Goal: Obtain resource: Obtain resource

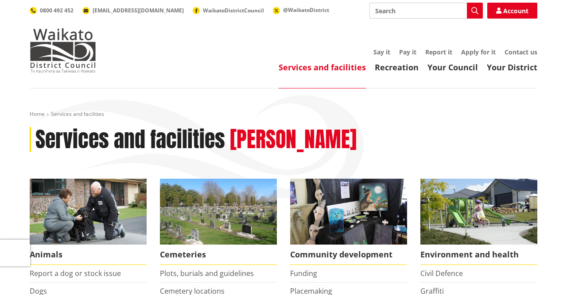
click at [377, 10] on input "Search" at bounding box center [425, 11] width 113 height 16
type input "wastewater"
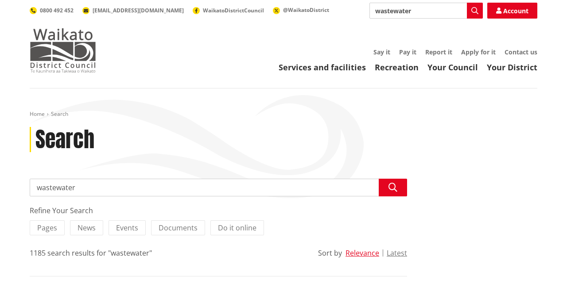
click at [60, 56] on img at bounding box center [63, 50] width 66 height 44
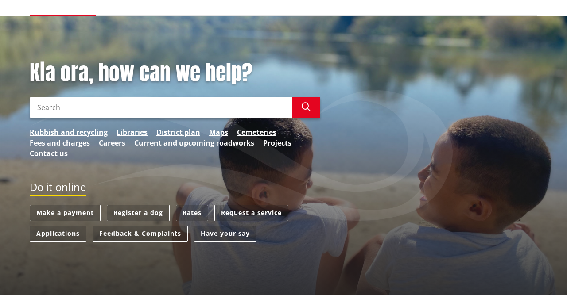
scroll to position [70, 0]
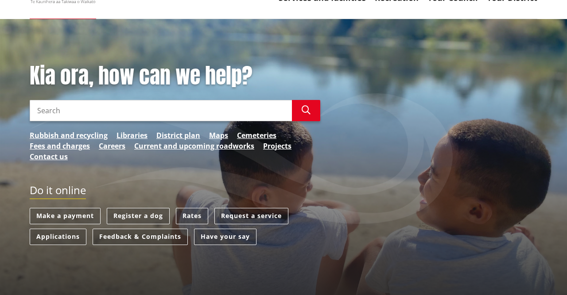
click at [62, 112] on input "Search" at bounding box center [161, 110] width 262 height 21
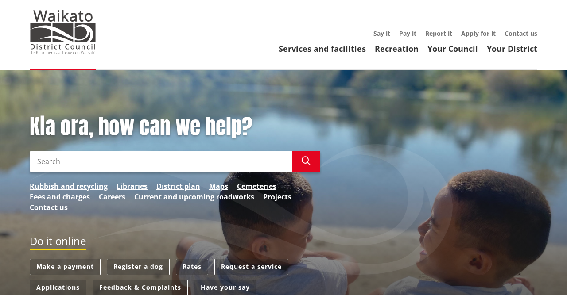
scroll to position [0, 0]
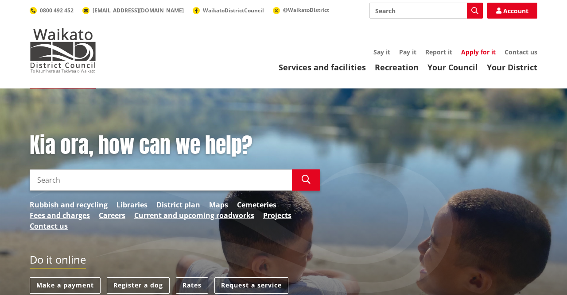
click at [473, 54] on link "Apply for it" at bounding box center [478, 52] width 35 height 8
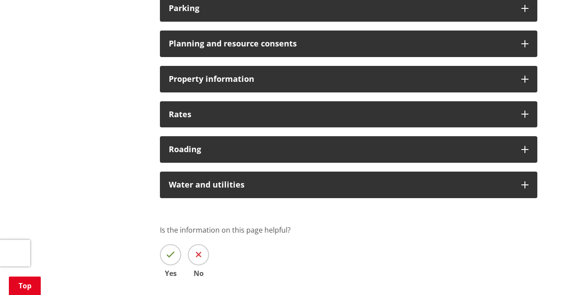
scroll to position [703, 0]
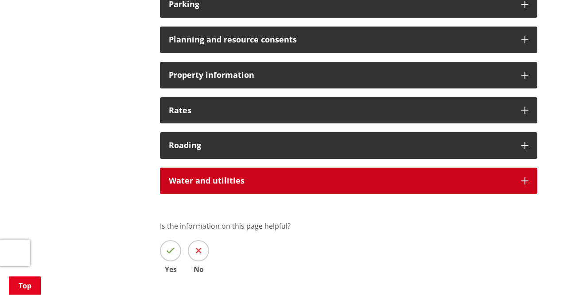
click at [472, 186] on div "Water and utilities" at bounding box center [348, 181] width 377 height 27
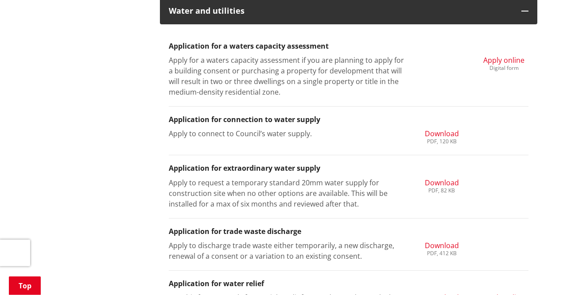
scroll to position [893, 0]
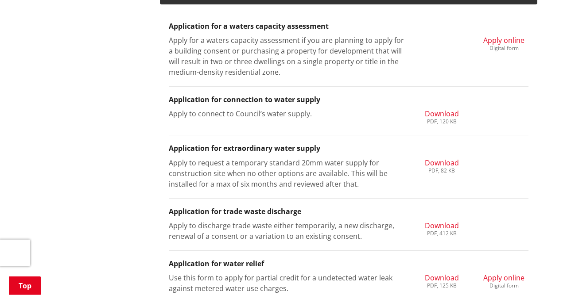
click at [443, 115] on span "Download" at bounding box center [442, 114] width 34 height 10
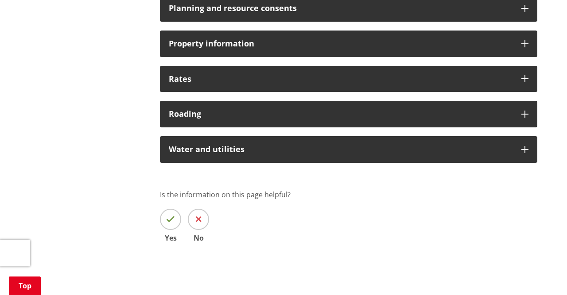
scroll to position [742, 0]
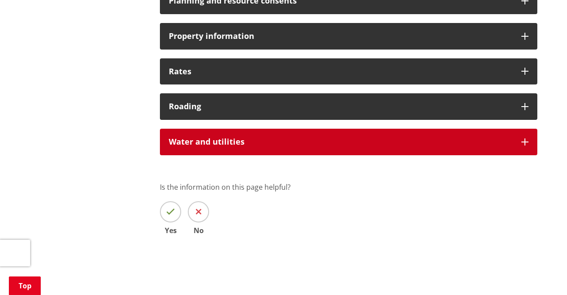
click at [227, 144] on h3 "Water and utilities" at bounding box center [341, 142] width 344 height 9
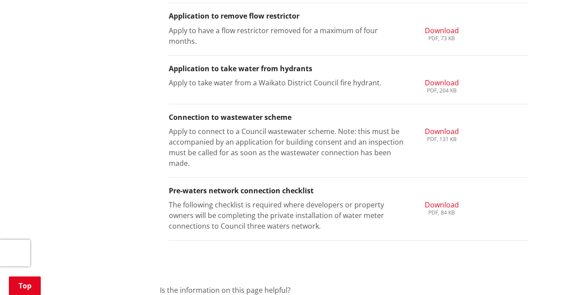
scroll to position [1358, 0]
click at [443, 131] on span "Download" at bounding box center [442, 131] width 34 height 10
